Goal: Task Accomplishment & Management: Manage account settings

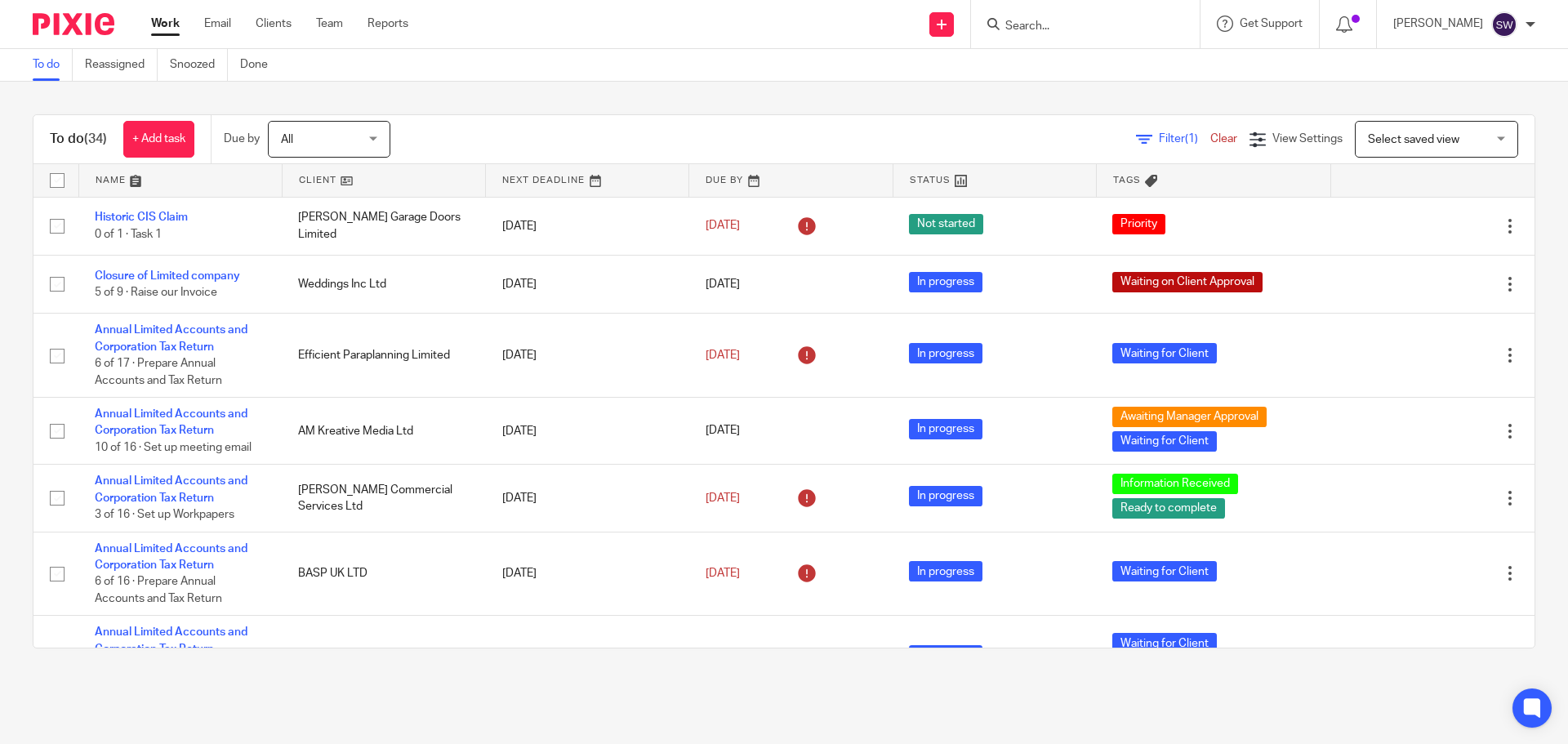
click at [1065, 20] on input "Search" at bounding box center [1077, 27] width 147 height 15
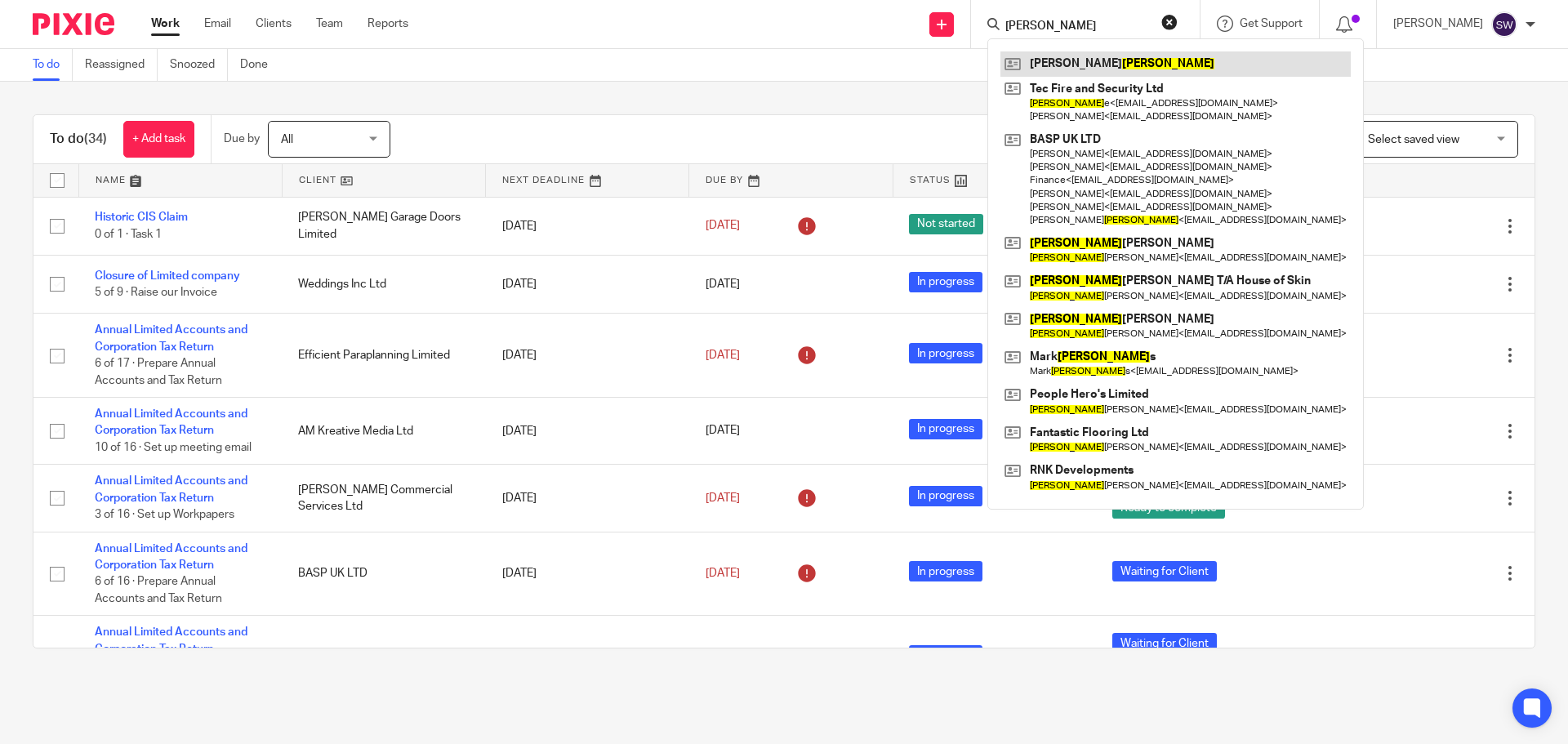
type input "nicoll"
click at [1079, 65] on link at bounding box center [1175, 63] width 350 height 25
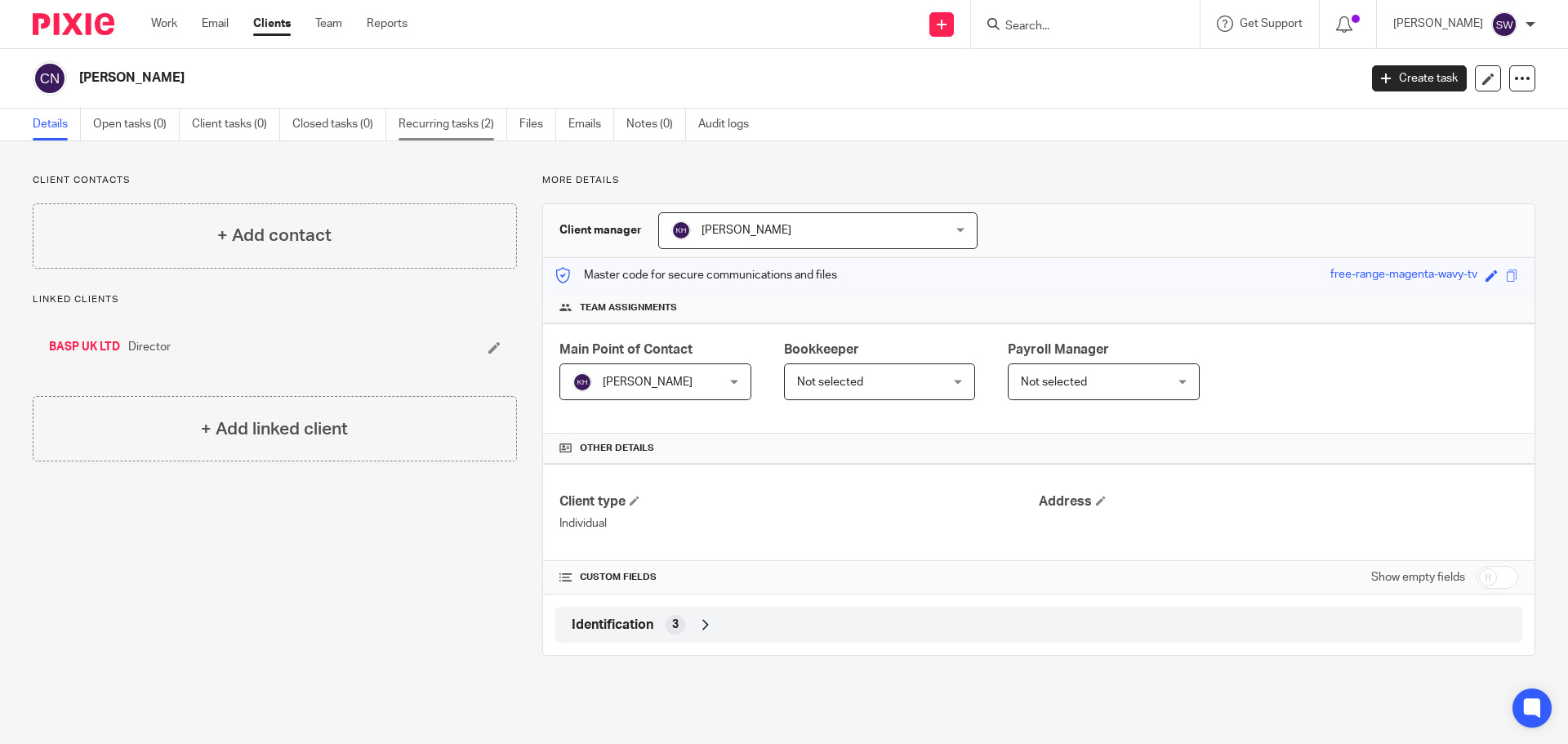
click at [419, 120] on link "Recurring tasks (2)" at bounding box center [452, 124] width 109 height 32
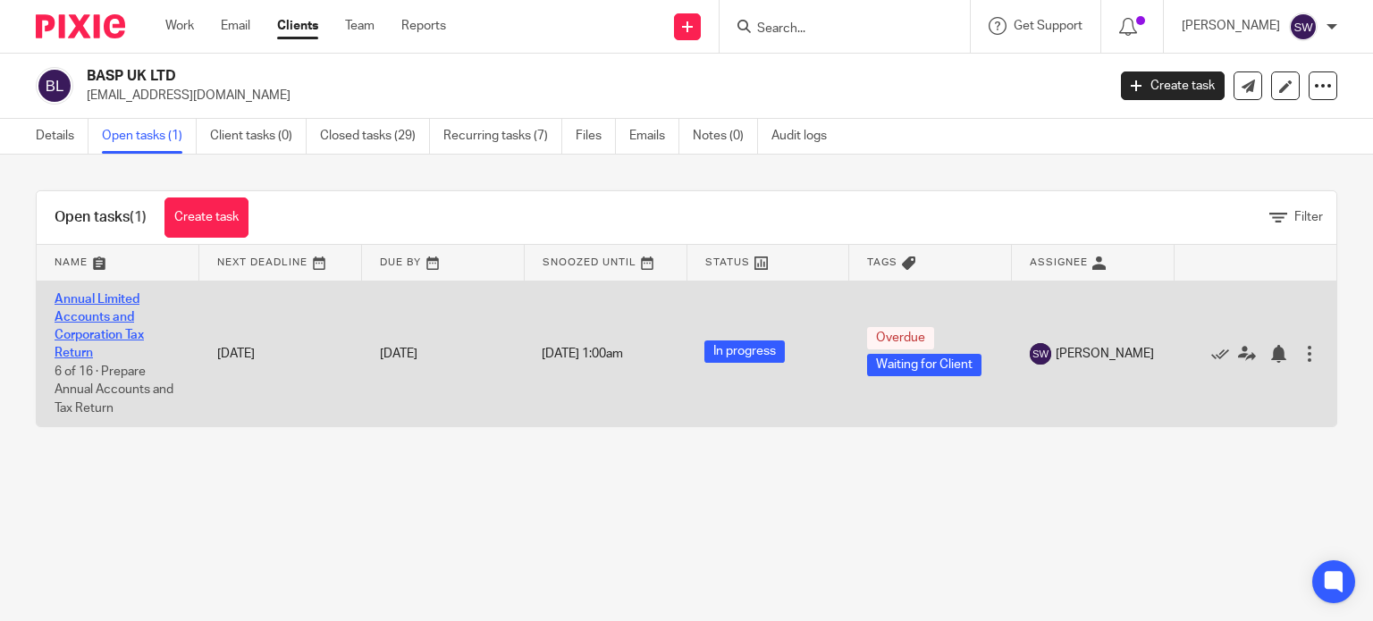
click at [99, 310] on link "Annual Limited Accounts and Corporation Tax Return" at bounding box center [99, 326] width 89 height 67
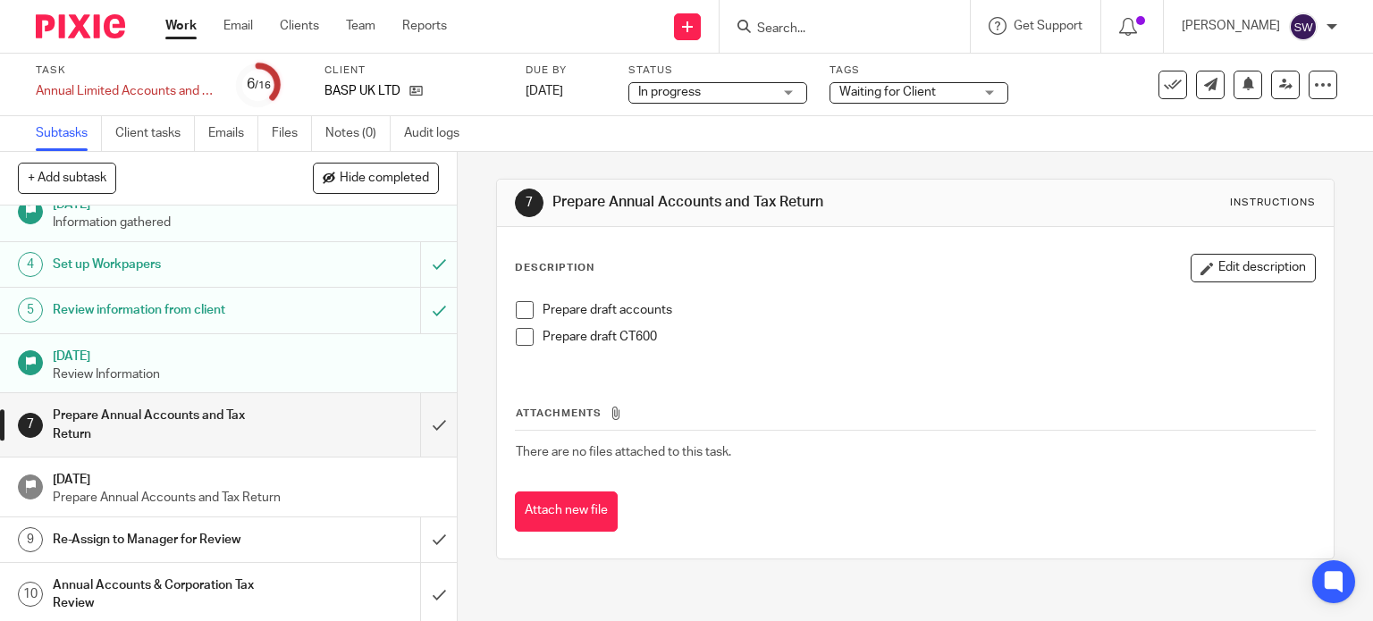
scroll to position [179, 0]
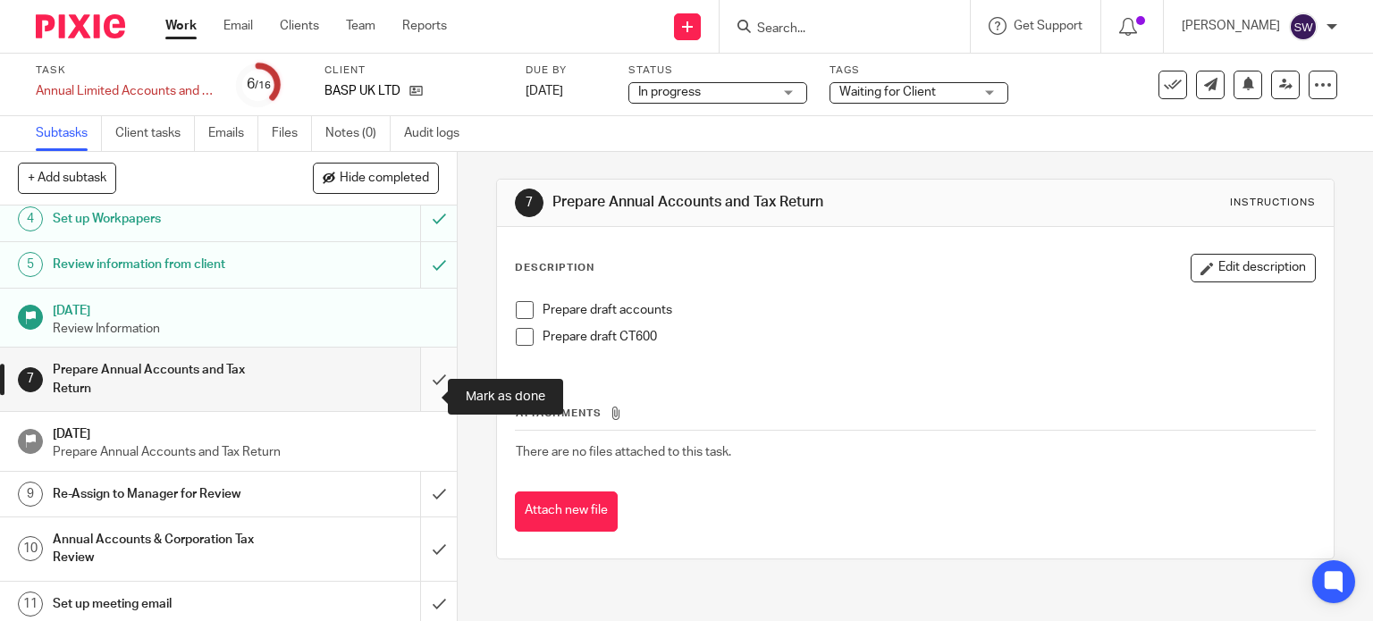
click at [416, 400] on input "submit" at bounding box center [228, 379] width 457 height 63
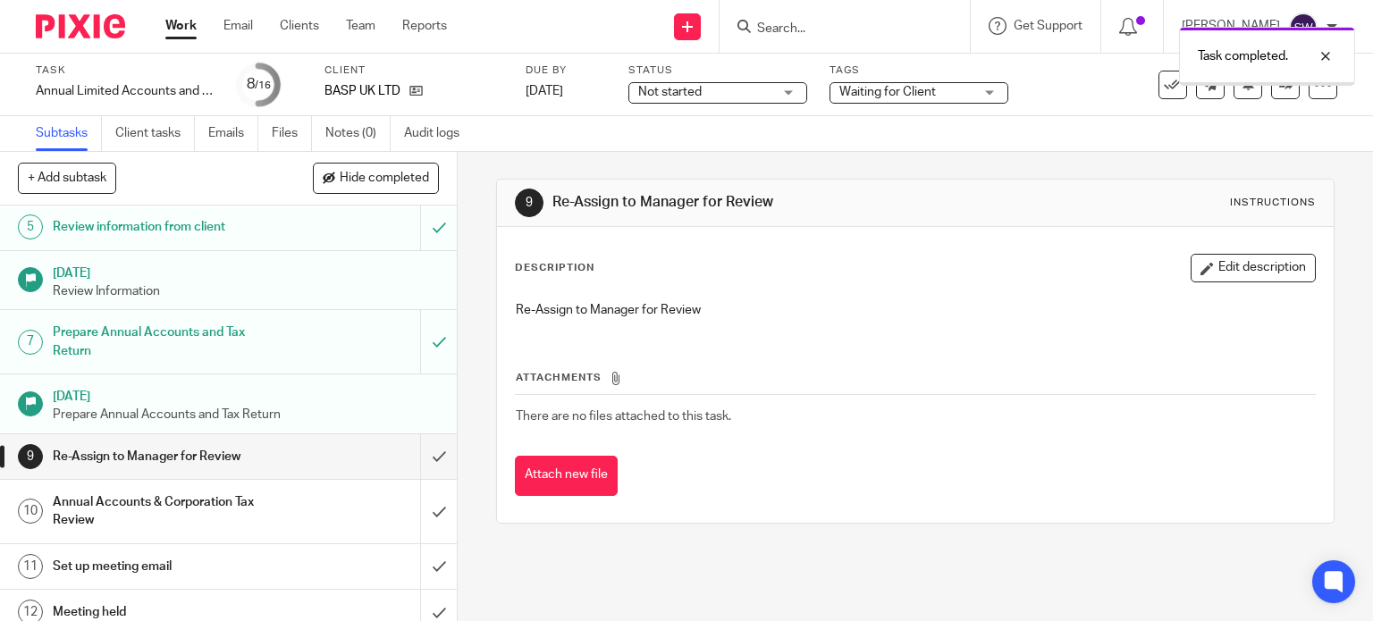
scroll to position [268, 0]
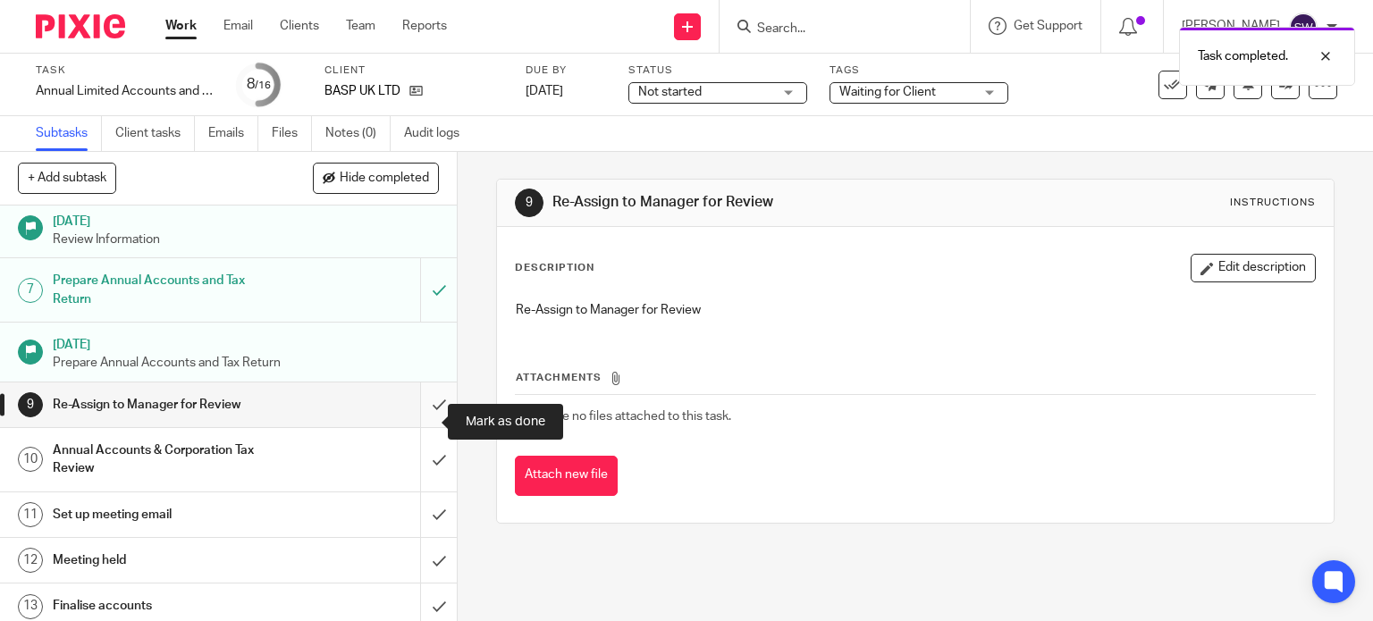
click at [423, 417] on input "submit" at bounding box center [228, 405] width 457 height 45
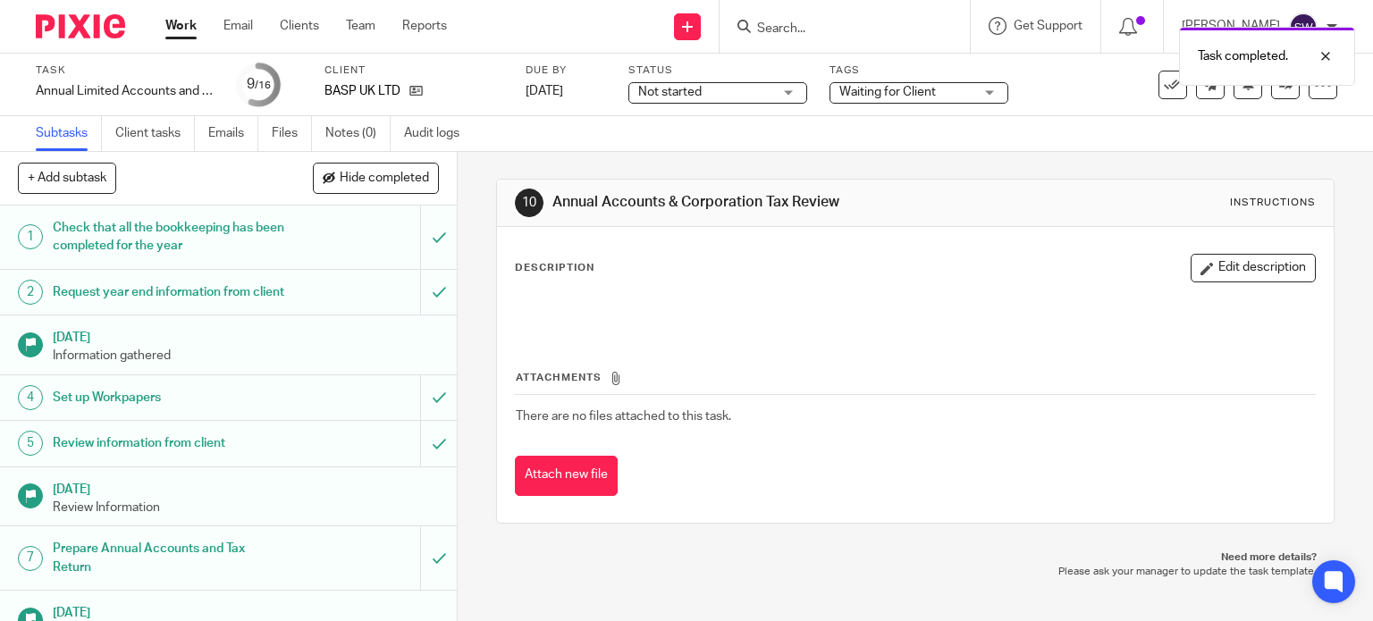
click at [709, 94] on span "Not started" at bounding box center [705, 92] width 134 height 19
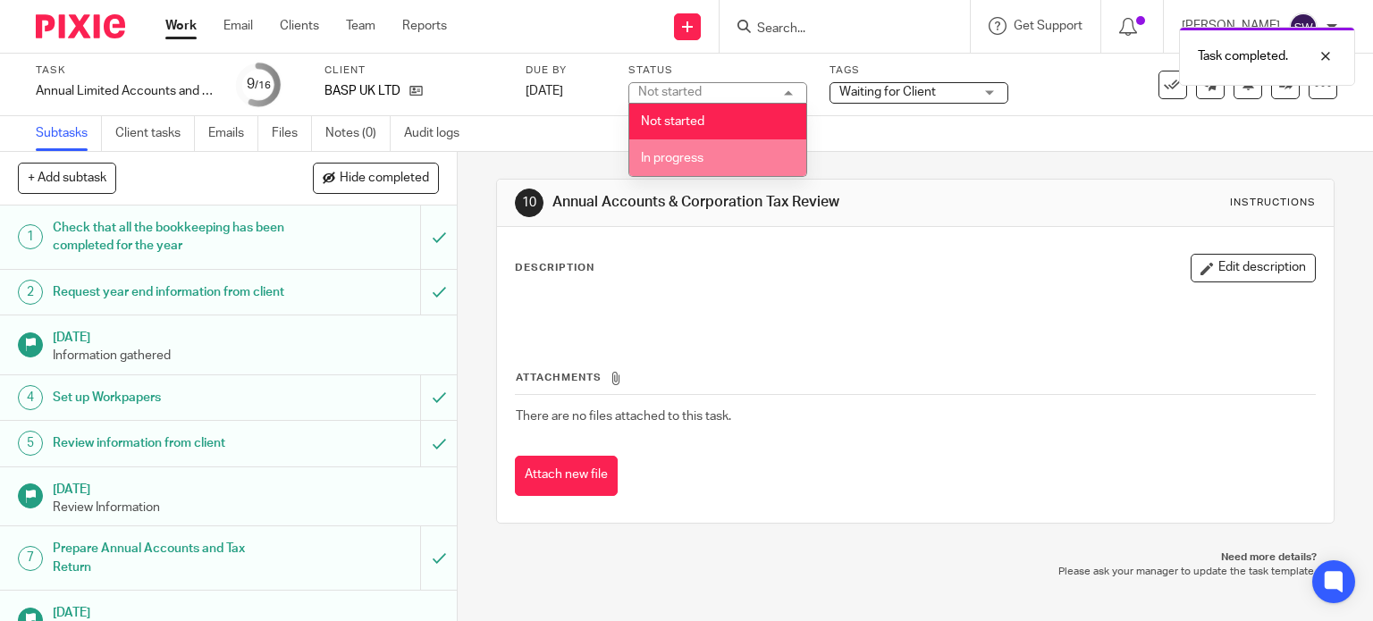
click at [687, 156] on span "In progress" at bounding box center [672, 158] width 63 height 13
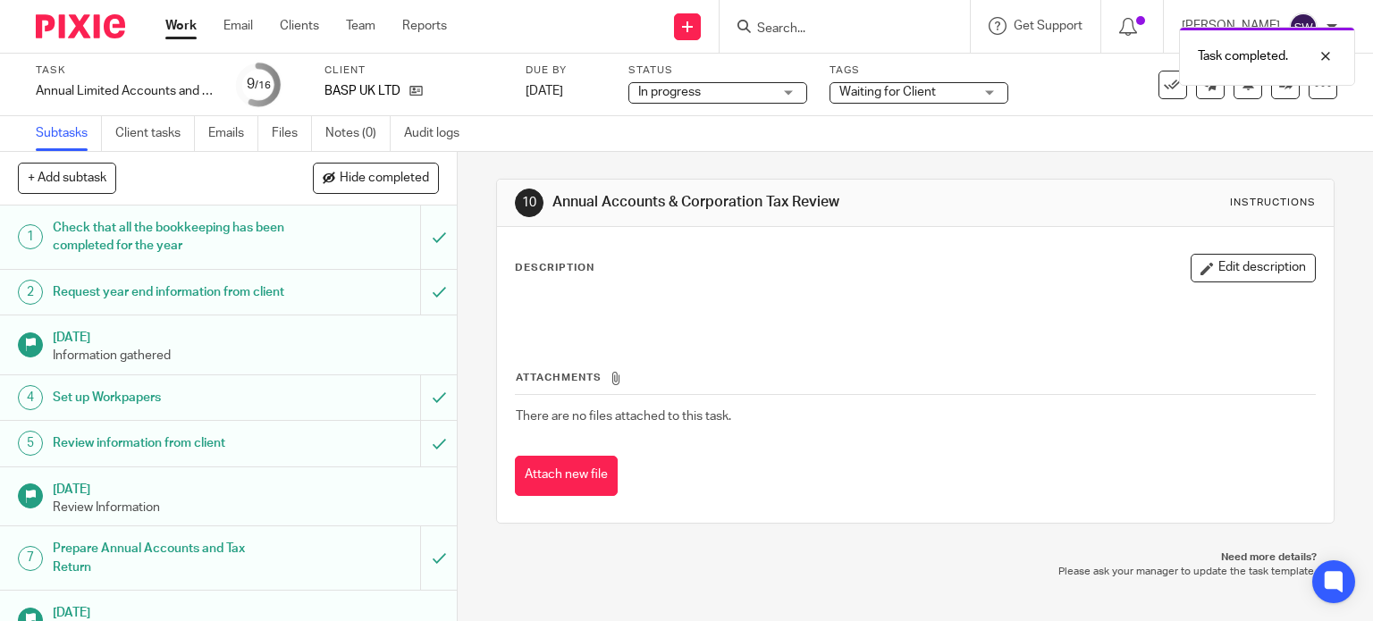
click at [880, 91] on span "Waiting for Client" at bounding box center [887, 92] width 97 height 13
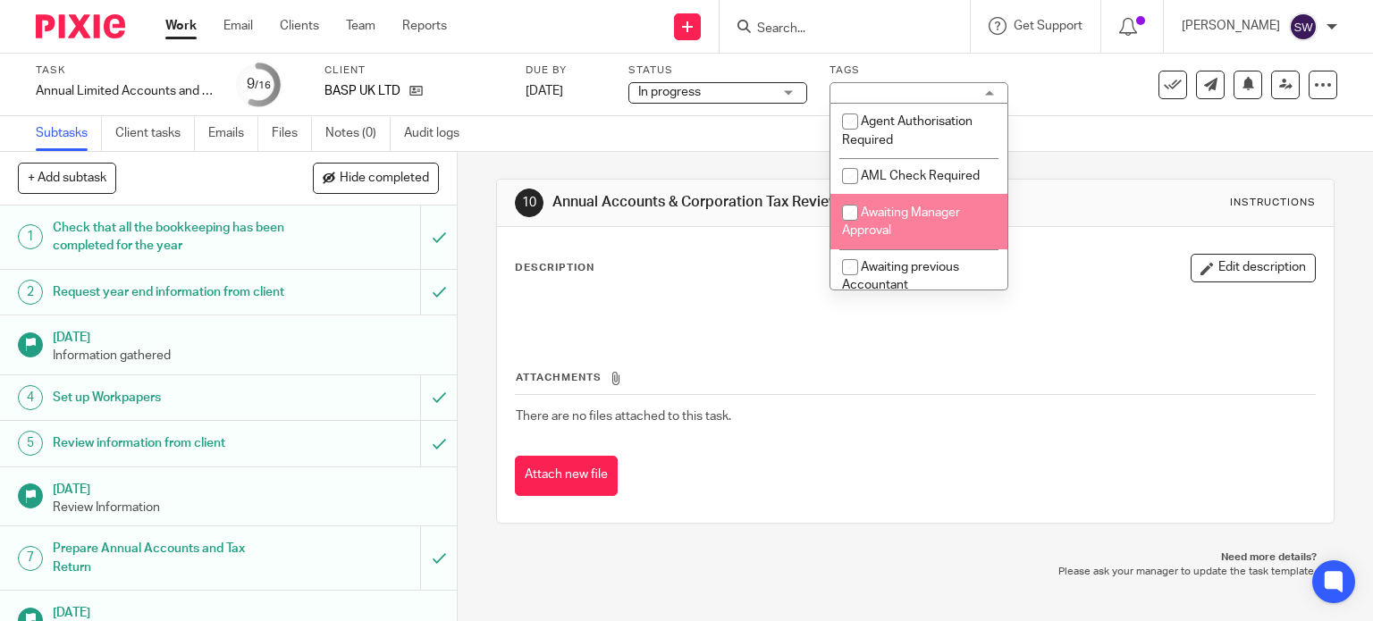
click at [892, 208] on span "Awaiting Manager Approval" at bounding box center [901, 221] width 118 height 31
checkbox input "true"
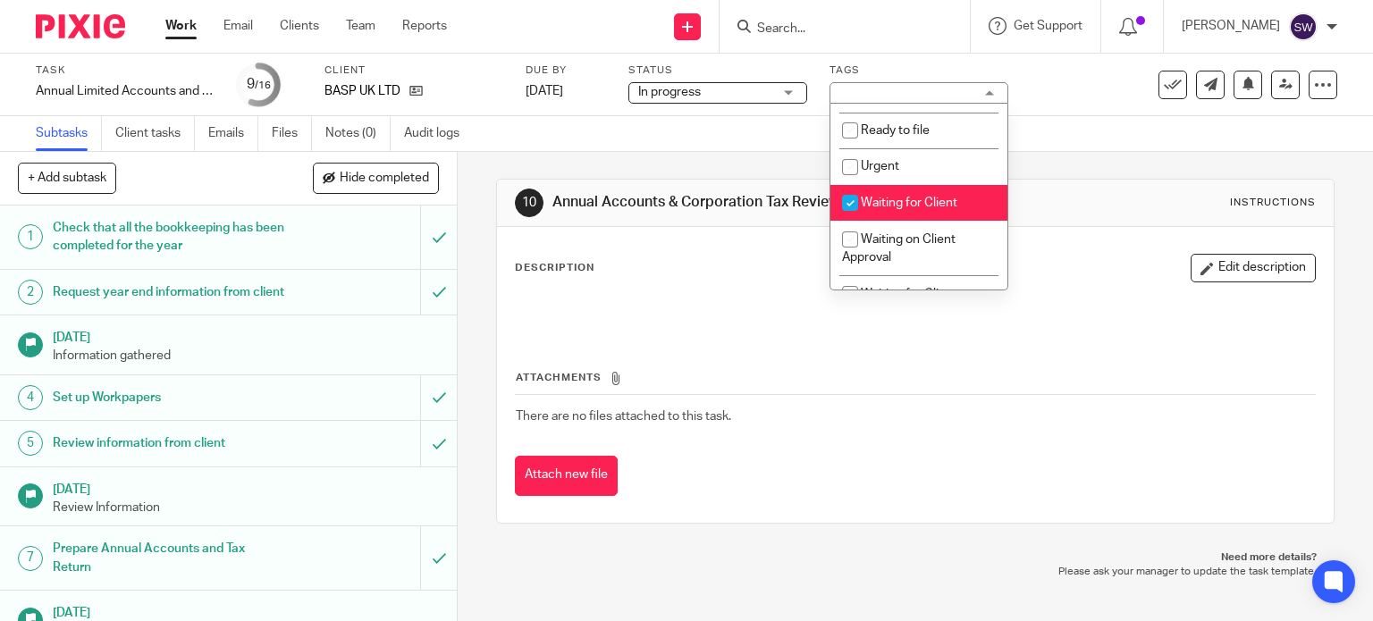
click at [901, 209] on span "Waiting for Client" at bounding box center [909, 203] width 97 height 13
checkbox input "false"
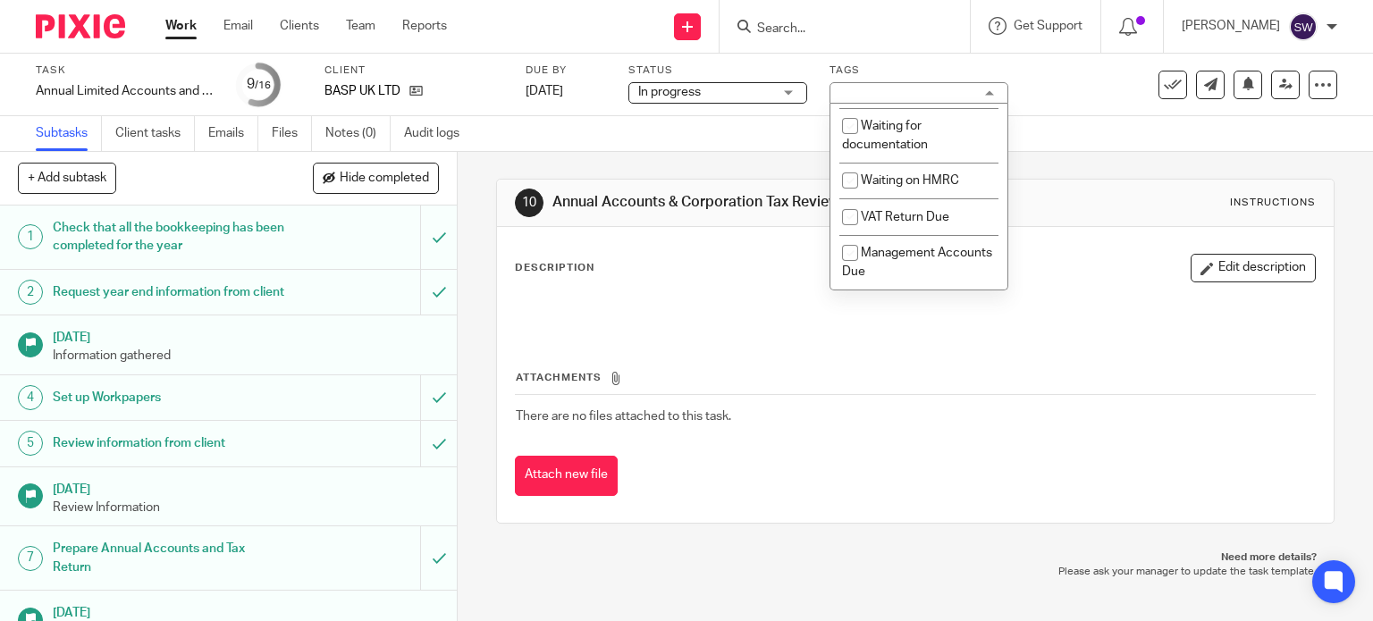
scroll to position [824, 0]
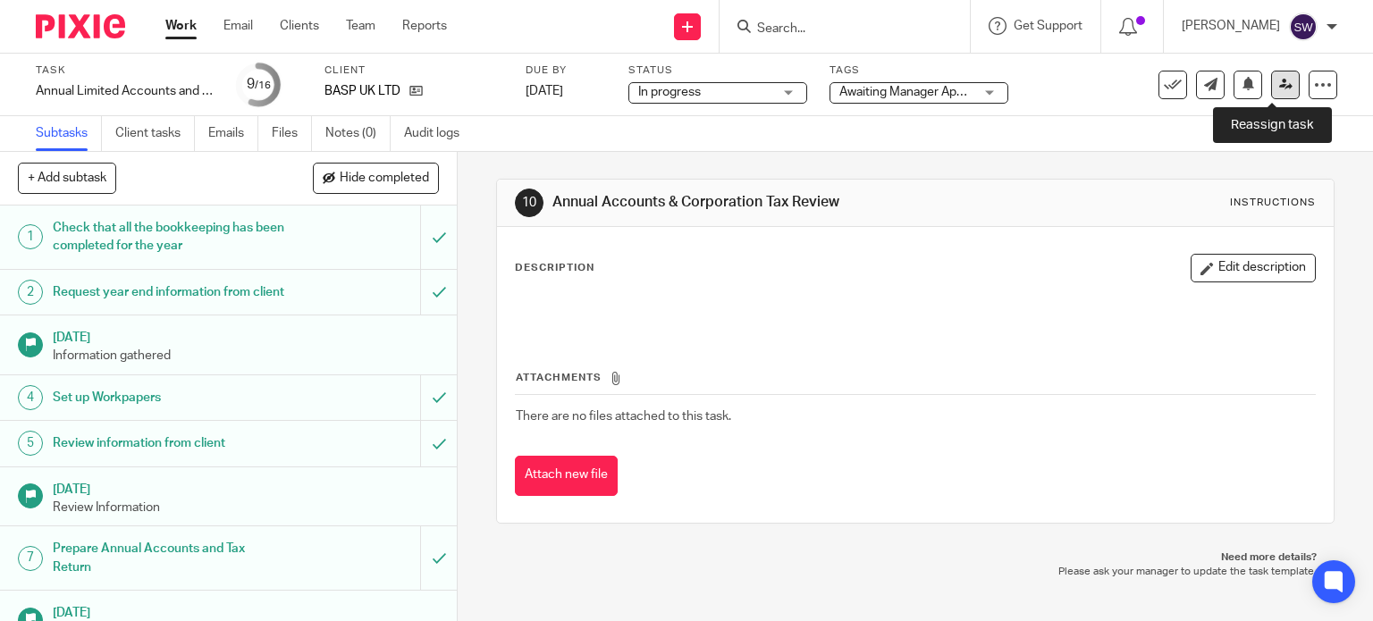
click at [1279, 80] on icon at bounding box center [1285, 84] width 13 height 13
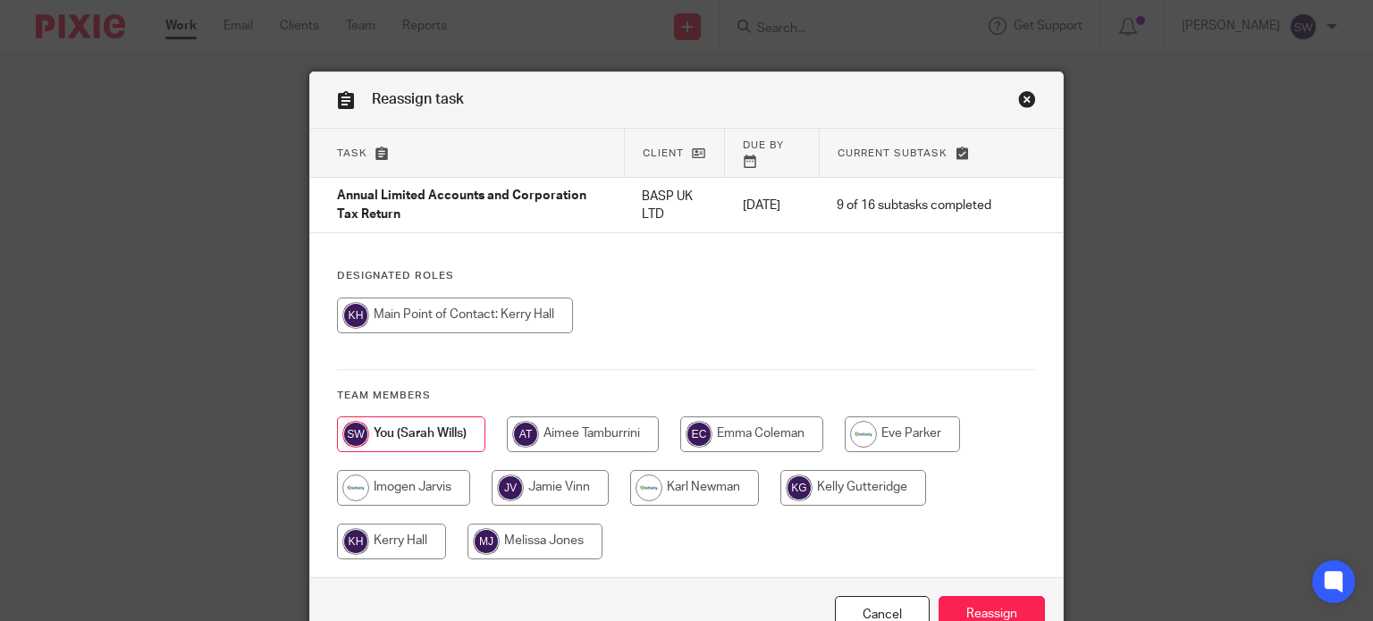
click at [601, 433] on input "radio" at bounding box center [583, 435] width 152 height 36
radio input "true"
click at [1005, 605] on input "Reassign" at bounding box center [992, 615] width 106 height 38
